Goal: Check status

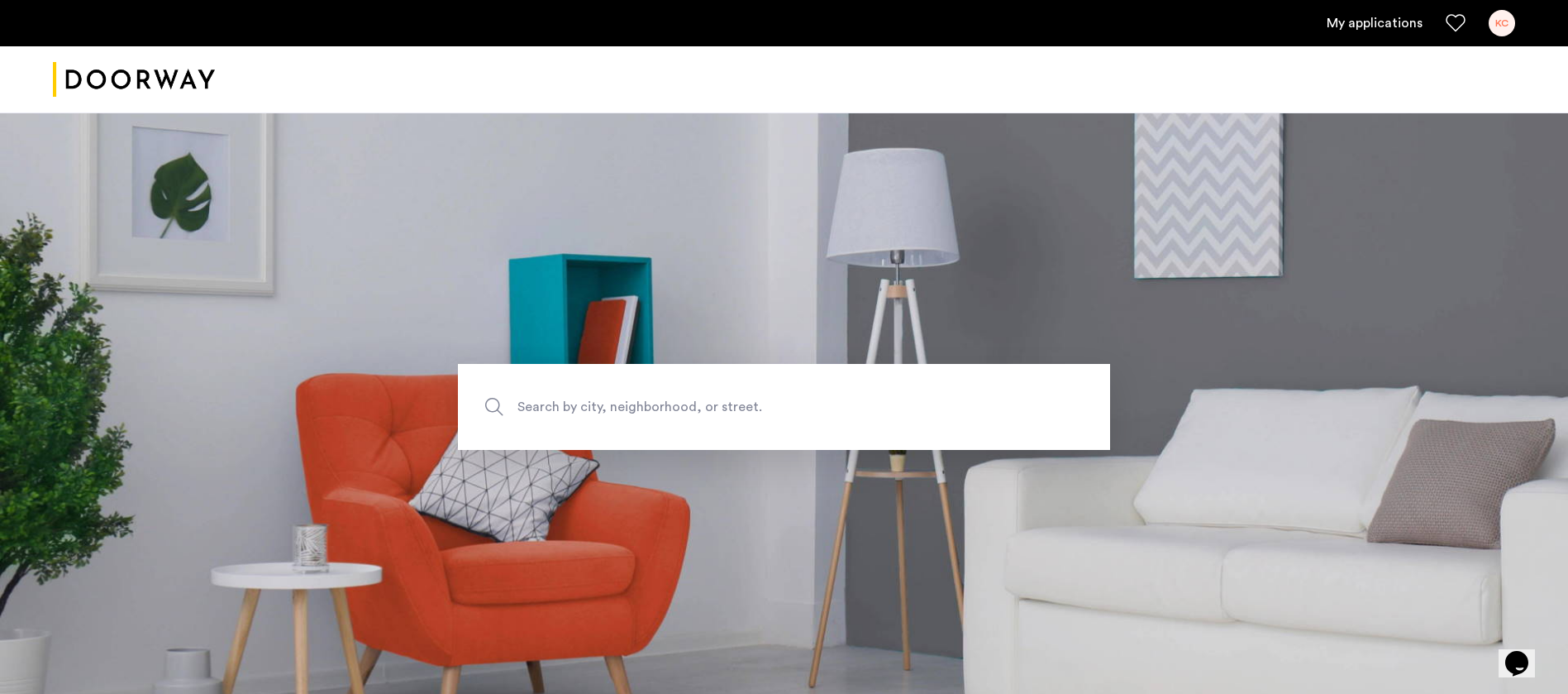
click at [1511, 23] on div "KC" at bounding box center [1501, 22] width 26 height 26
click at [1403, 29] on link "My applications" at bounding box center [1374, 23] width 96 height 19
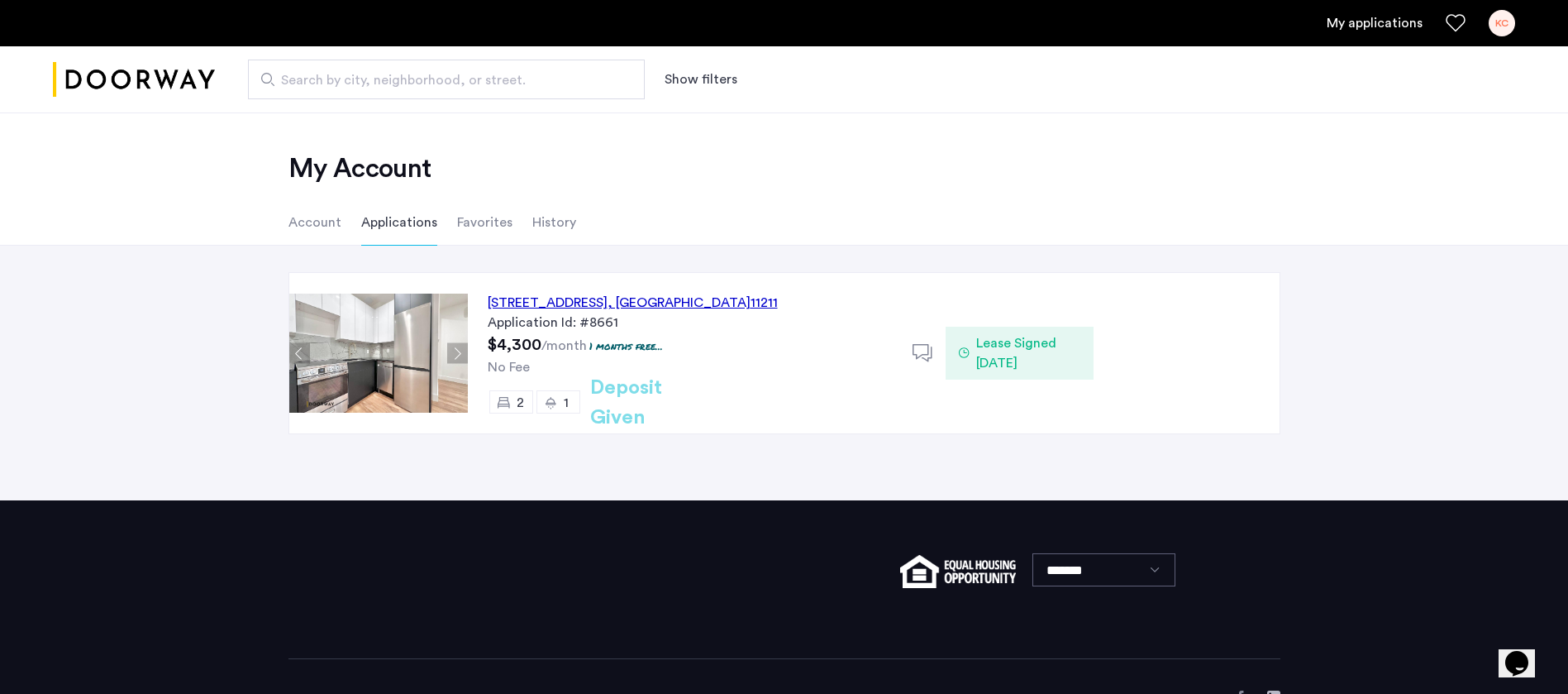
click at [992, 347] on span "Lease Signed [DATE]" at bounding box center [1028, 352] width 104 height 40
click at [926, 352] on icon at bounding box center [922, 353] width 20 height 20
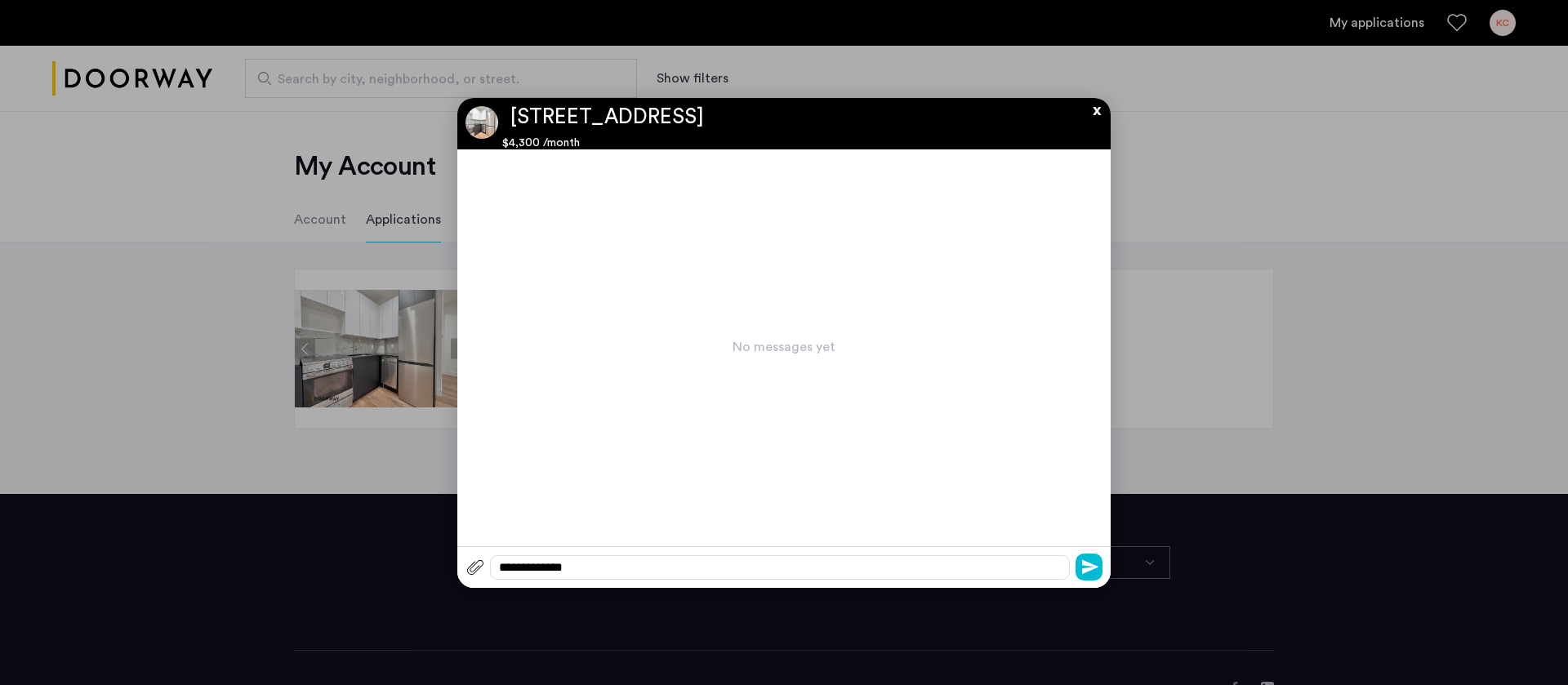
click at [1090, 112] on button "x" at bounding box center [1091, 107] width 24 height 18
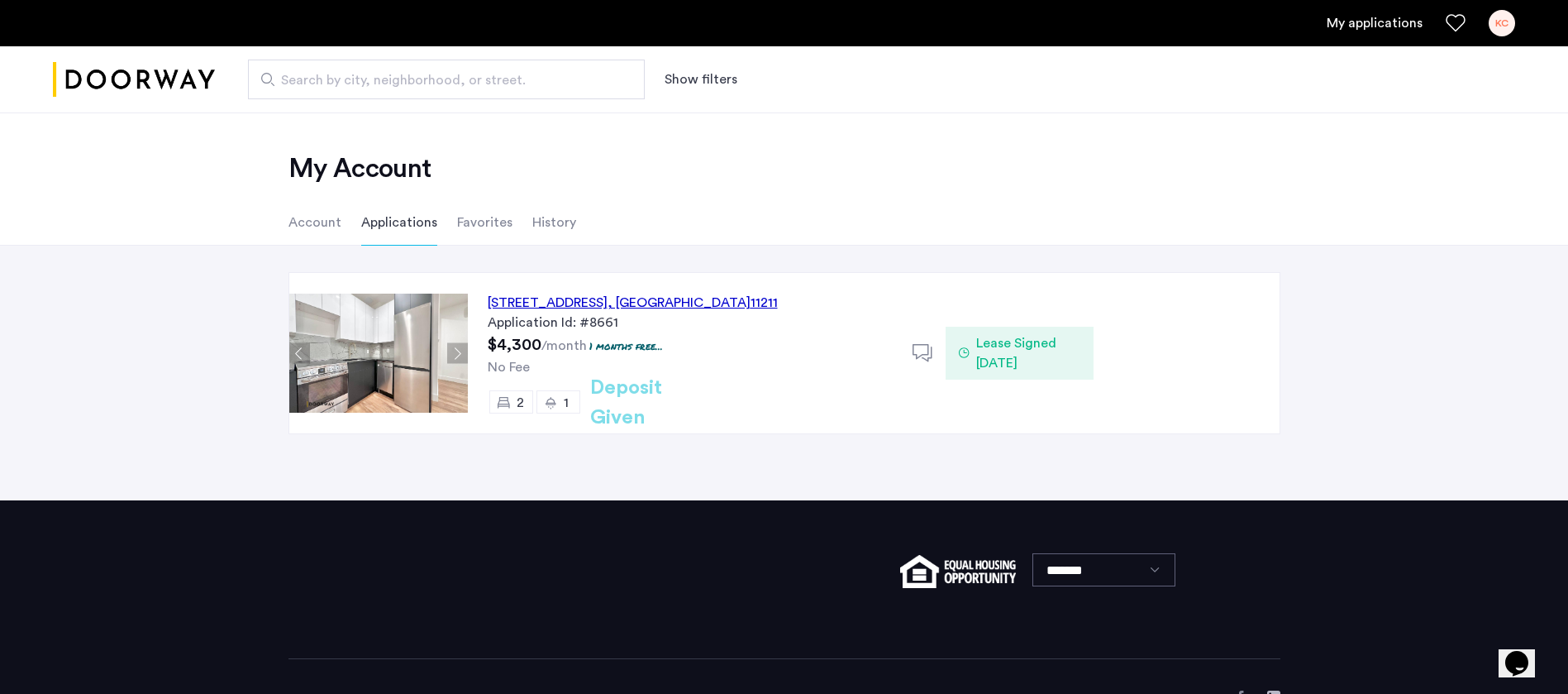
click at [1036, 355] on span "Lease Signed [DATE]" at bounding box center [1028, 352] width 104 height 40
click at [1026, 354] on span "Lease Signed [DATE]" at bounding box center [1028, 352] width 104 height 40
drag, startPoint x: 1025, startPoint y: 354, endPoint x: 877, endPoint y: 353, distance: 148.0
click at [903, 373] on div "[STREET_ADDRESS] Application Id: #8661 $4,300 /month 1 months free... No Fee 2 …" at bounding box center [690, 352] width 445 height 161
